Goal: Information Seeking & Learning: Learn about a topic

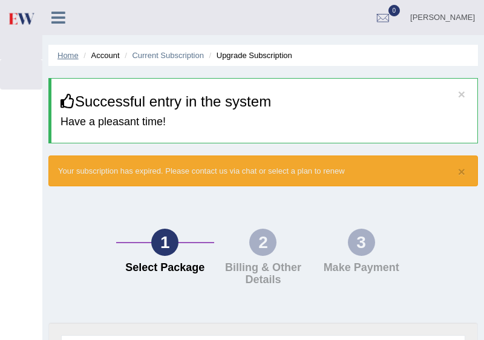
click at [67, 56] on link "Home" at bounding box center [67, 55] width 21 height 9
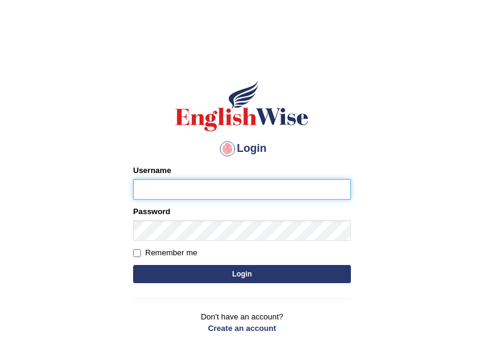
type input "GarimaK"
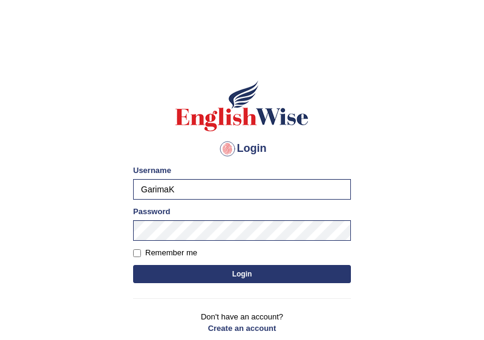
click at [230, 274] on button "Login" at bounding box center [242, 274] width 218 height 18
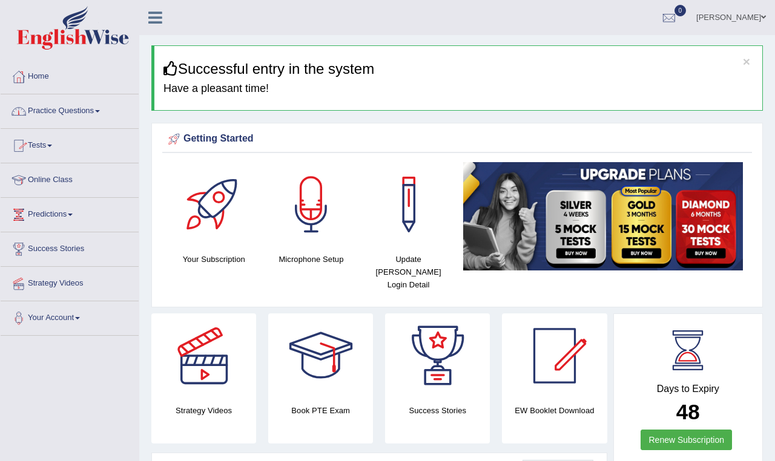
click at [100, 112] on link "Practice Questions" at bounding box center [70, 109] width 138 height 30
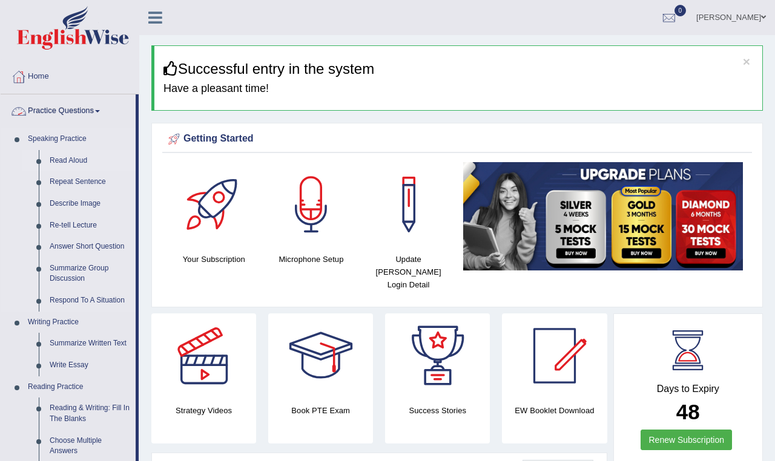
click at [82, 160] on link "Read Aloud" at bounding box center [89, 161] width 91 height 22
